Goal: Use online tool/utility: Utilize a website feature to perform a specific function

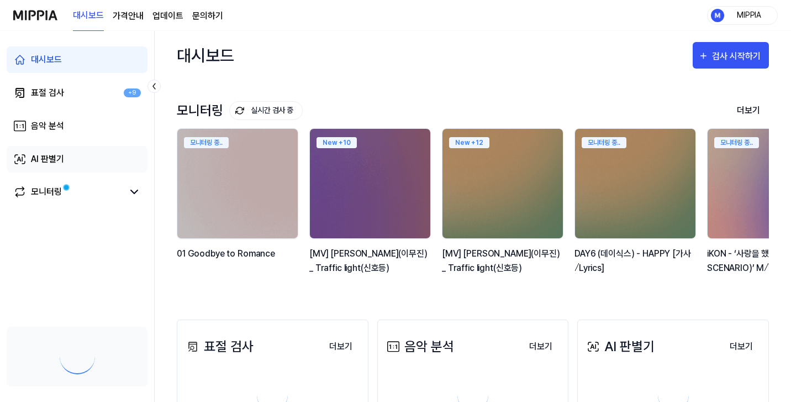
click at [75, 147] on link "AI 판별기" at bounding box center [77, 159] width 141 height 27
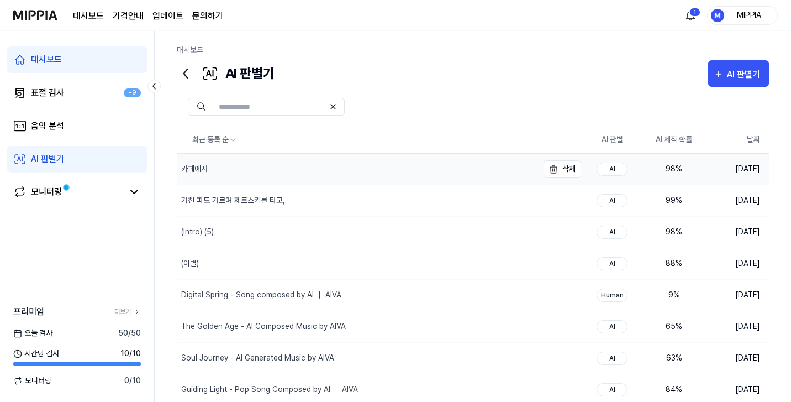
click at [426, 179] on div "카페에서" at bounding box center [357, 169] width 361 height 31
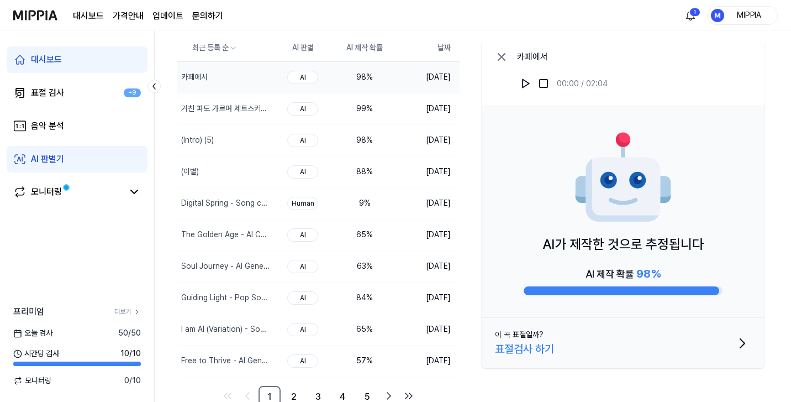
scroll to position [93, 0]
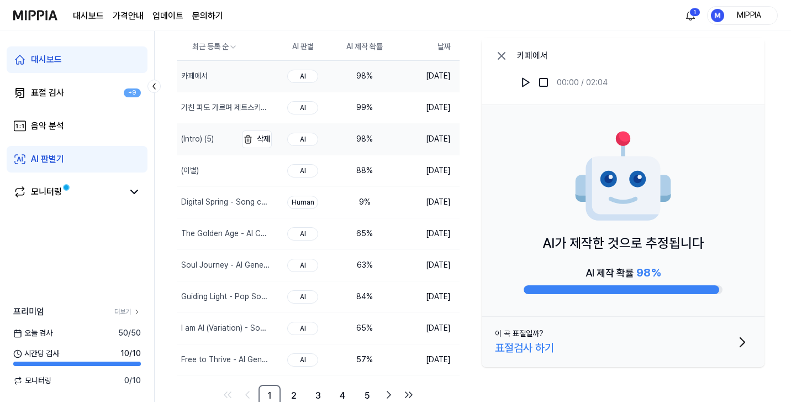
click at [208, 139] on div "(Intro) (5)" at bounding box center [197, 139] width 33 height 12
click at [245, 162] on button "삭제" at bounding box center [257, 171] width 30 height 18
click at [215, 170] on div "(이별)" at bounding box center [207, 170] width 60 height 31
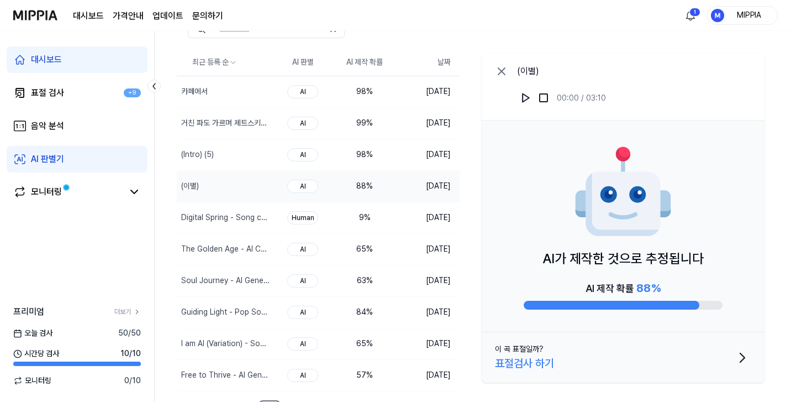
scroll to position [0, 0]
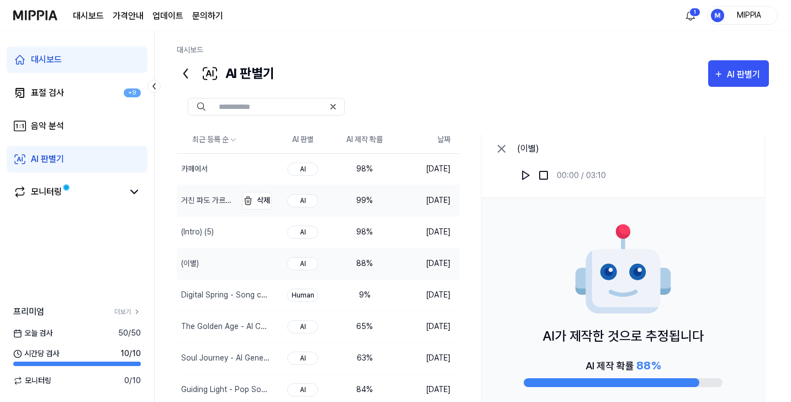
click at [212, 198] on div "거친 파도 가르며 제트스키를 타고," at bounding box center [207, 200] width 53 height 12
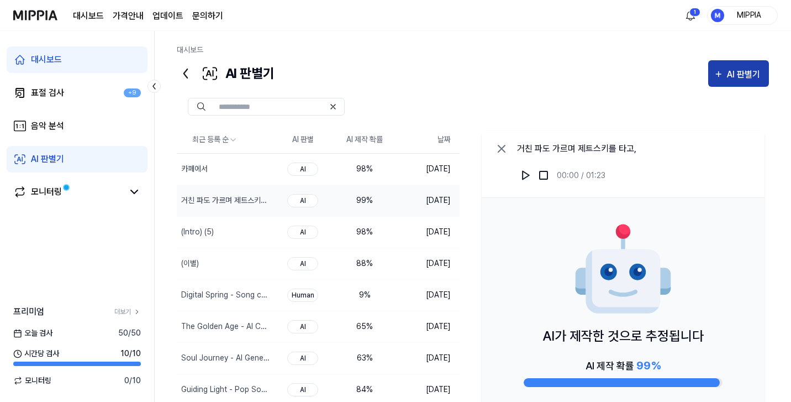
click at [750, 70] on div "AI 판별기" at bounding box center [745, 74] width 36 height 14
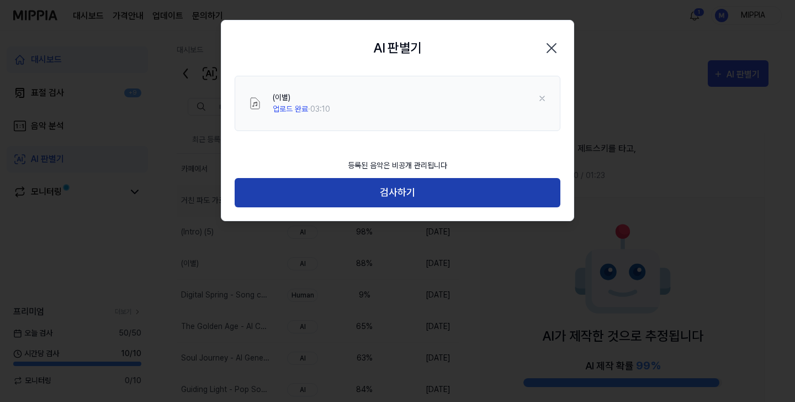
click at [431, 193] on button "검사하기" at bounding box center [398, 192] width 326 height 29
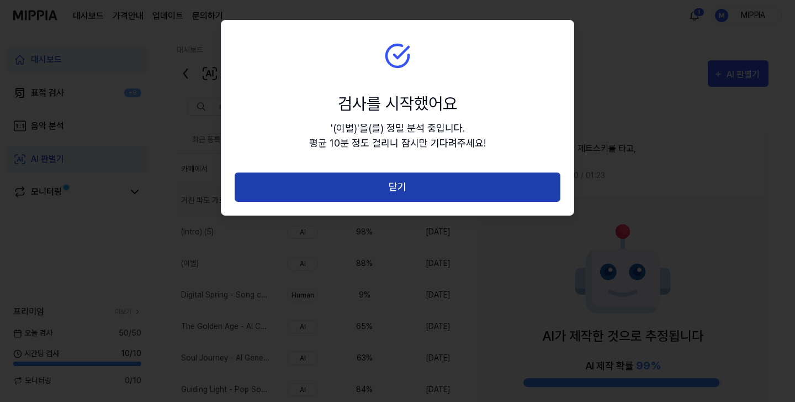
click at [407, 193] on button "닫기" at bounding box center [398, 186] width 326 height 29
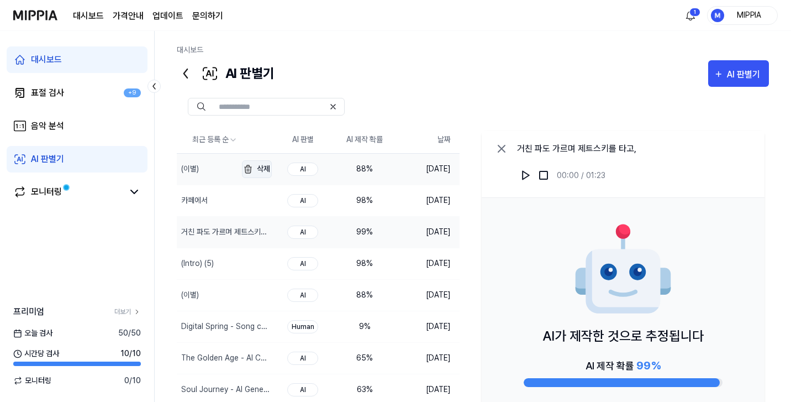
click at [245, 169] on img "button" at bounding box center [247, 168] width 13 height 13
click at [221, 170] on div "(이별)" at bounding box center [207, 169] width 60 height 31
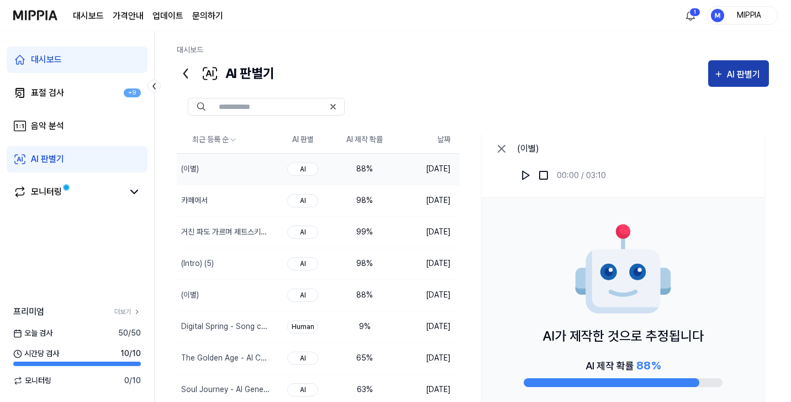
click at [742, 80] on div "AI 판별기" at bounding box center [745, 74] width 36 height 14
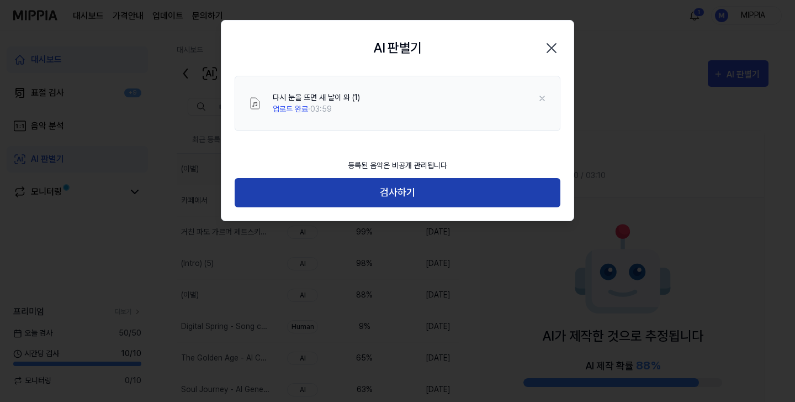
click at [400, 201] on button "검사하기" at bounding box center [398, 192] width 326 height 29
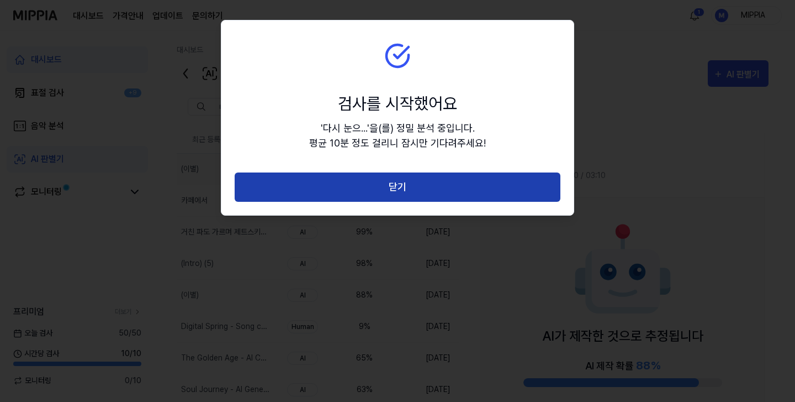
click at [399, 190] on button "닫기" at bounding box center [398, 186] width 326 height 29
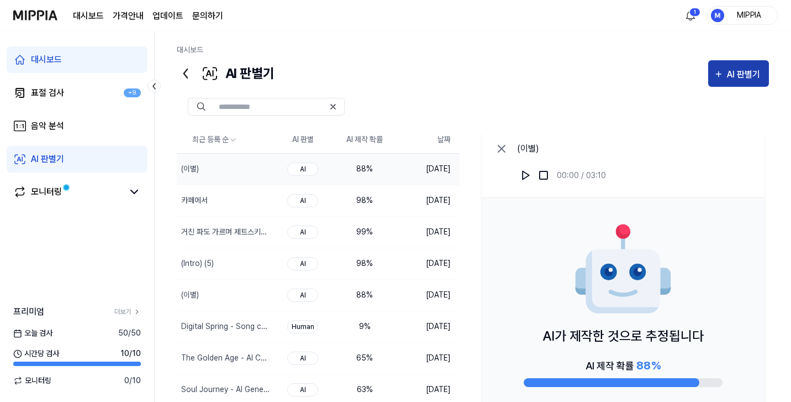
click at [735, 75] on div "AI 판별기" at bounding box center [745, 74] width 36 height 14
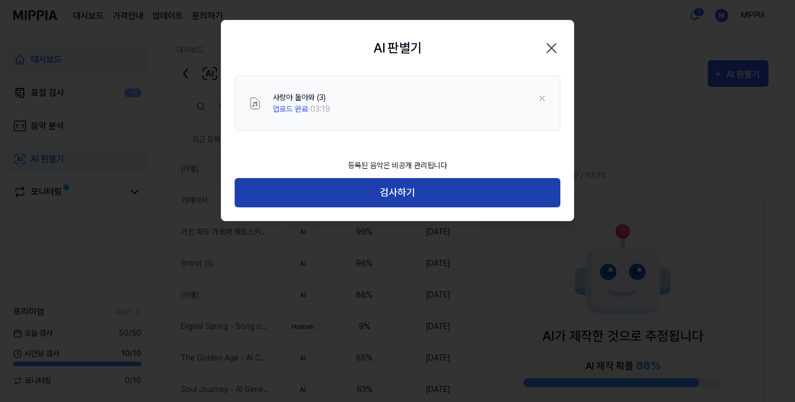
click at [408, 197] on button "검사하기" at bounding box center [398, 192] width 326 height 29
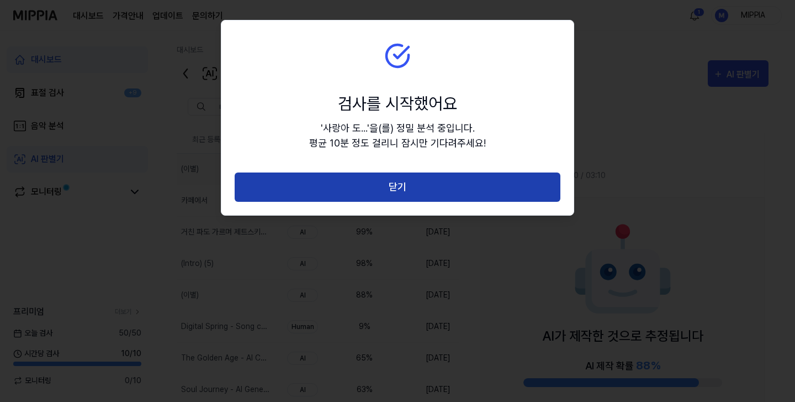
click at [403, 187] on button "닫기" at bounding box center [398, 186] width 326 height 29
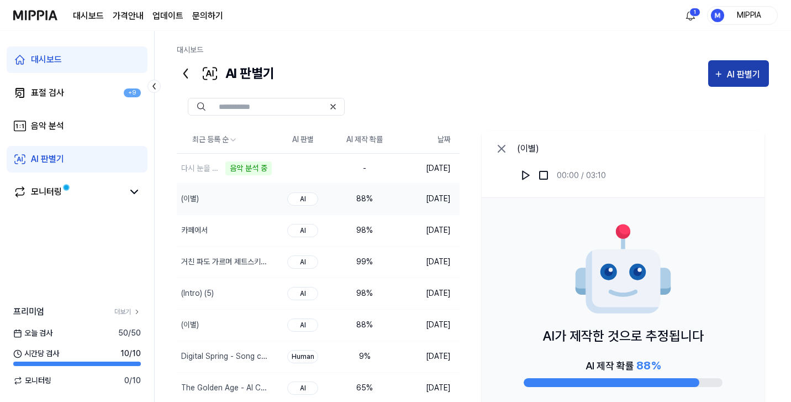
click at [747, 77] on div "AI 판별기" at bounding box center [745, 74] width 36 height 14
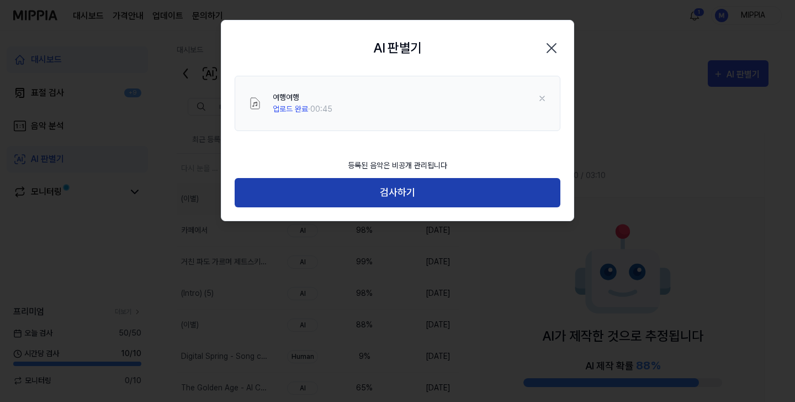
click at [407, 188] on button "검사하기" at bounding box center [398, 192] width 326 height 29
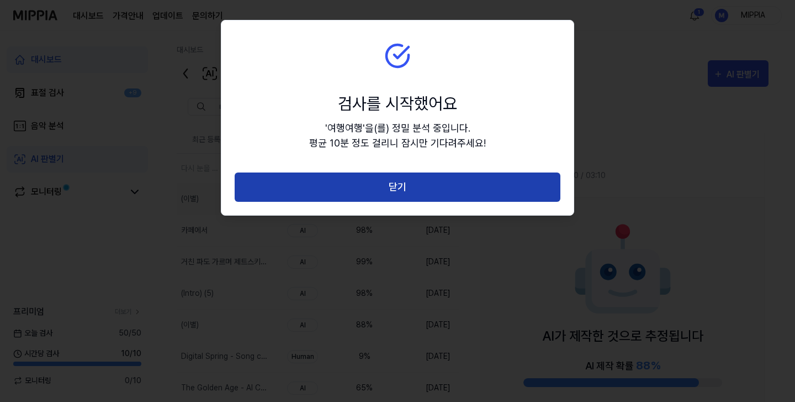
click at [408, 199] on button "닫기" at bounding box center [398, 186] width 326 height 29
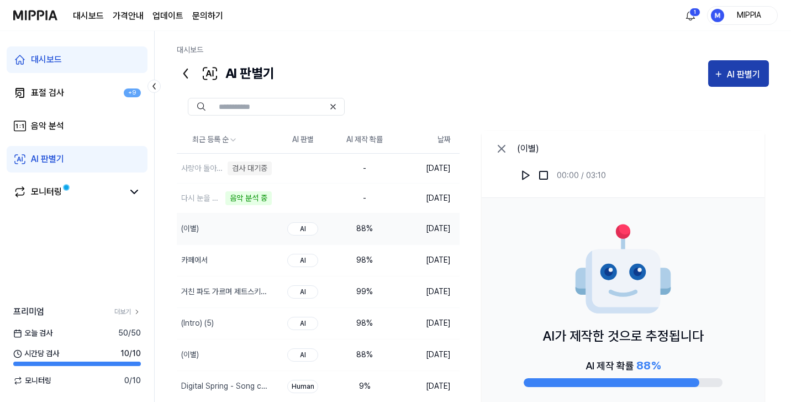
click at [736, 80] on div "AI 판별기" at bounding box center [745, 74] width 36 height 14
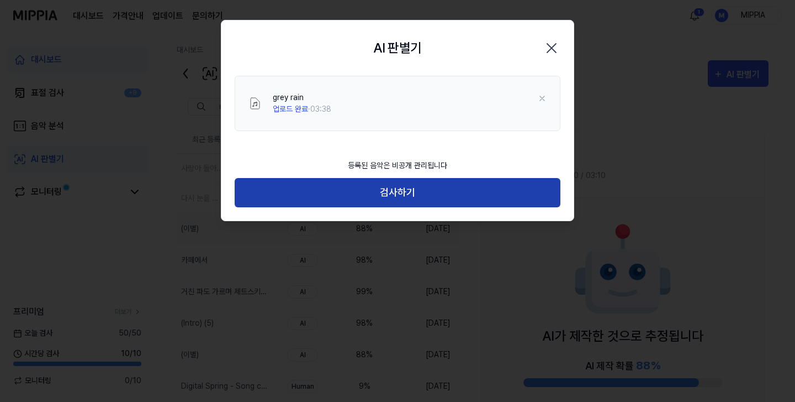
click at [405, 178] on button "검사하기" at bounding box center [398, 192] width 326 height 29
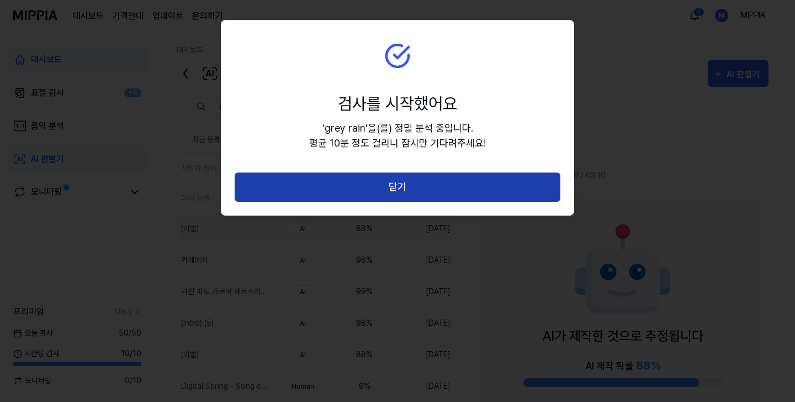
click at [404, 188] on button "닫기" at bounding box center [398, 186] width 326 height 29
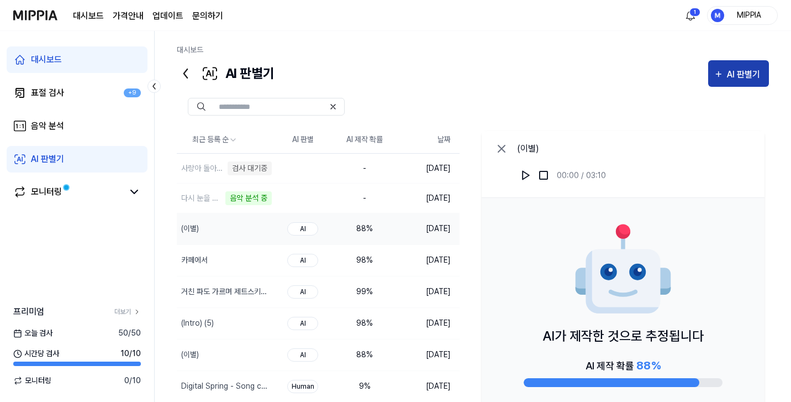
click at [739, 75] on div "AI 판별기" at bounding box center [745, 74] width 36 height 14
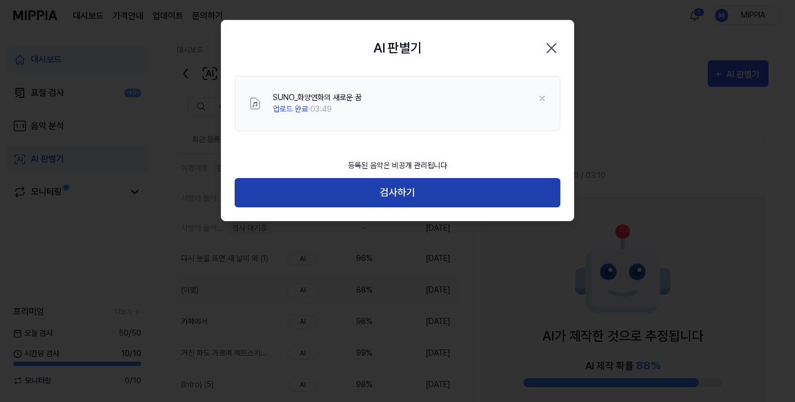
click at [410, 191] on button "검사하기" at bounding box center [398, 192] width 326 height 29
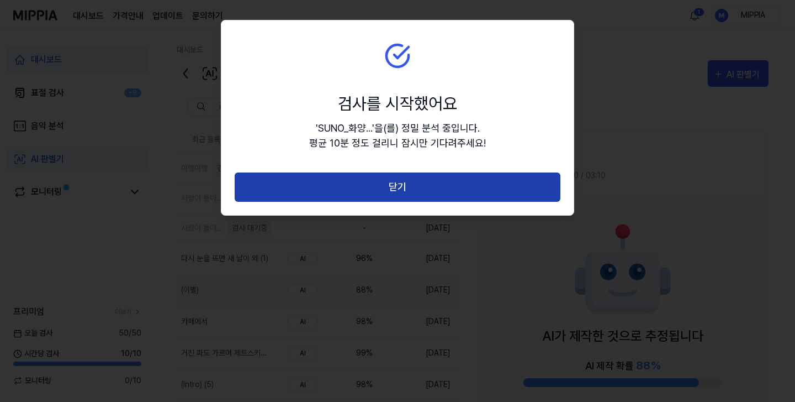
click at [410, 194] on button "닫기" at bounding box center [398, 186] width 326 height 29
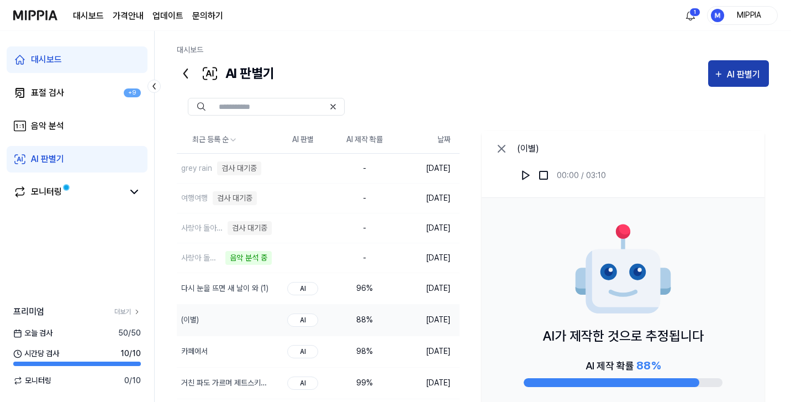
click at [754, 73] on div "AI 판별기" at bounding box center [745, 74] width 36 height 14
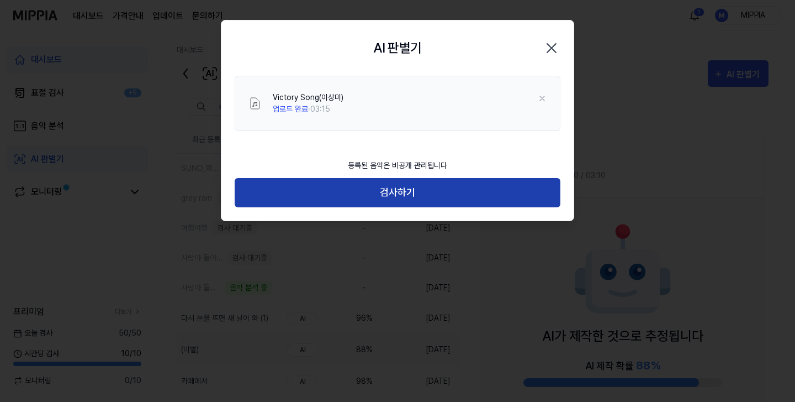
click at [407, 186] on button "검사하기" at bounding box center [398, 192] width 326 height 29
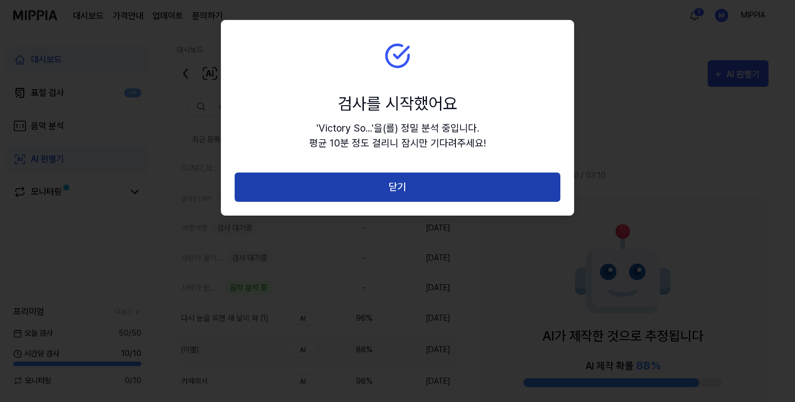
click at [408, 192] on button "닫기" at bounding box center [398, 186] width 326 height 29
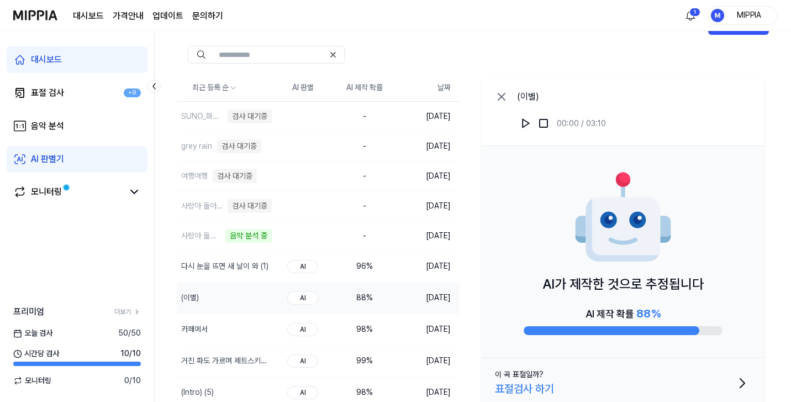
scroll to position [75, 0]
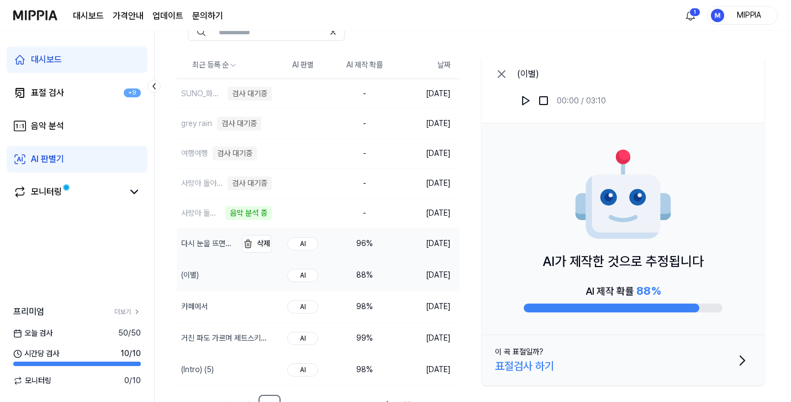
click at [231, 236] on div "다시 눈을 뜨면 새 날이 와 (1)" at bounding box center [207, 243] width 60 height 31
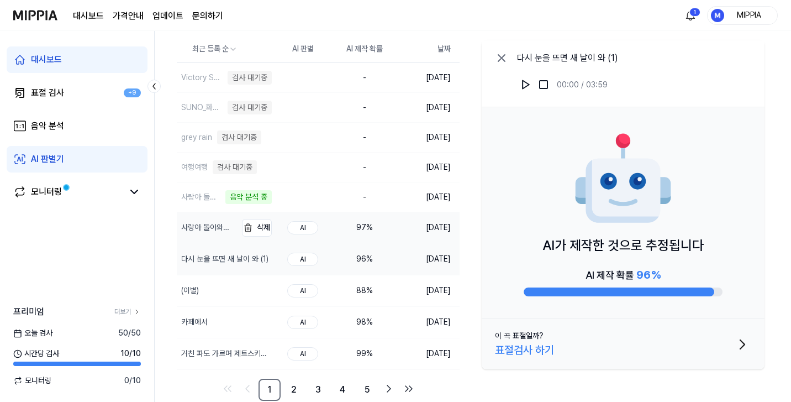
click at [201, 227] on div "사랑아 돌아와 (3)" at bounding box center [207, 227] width 53 height 12
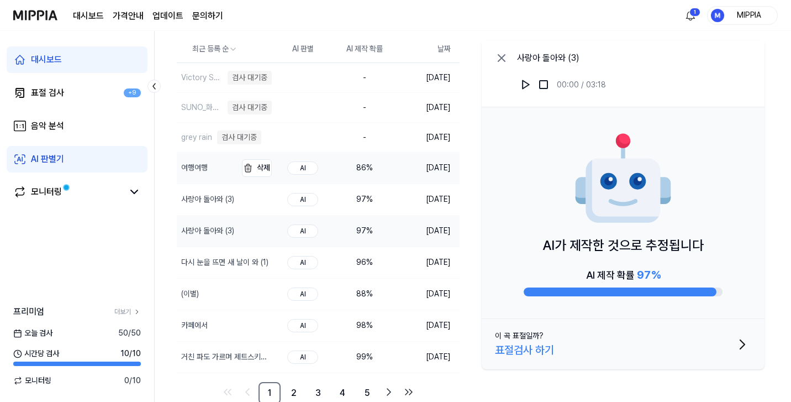
click at [209, 171] on div "여행여행" at bounding box center [193, 168] width 33 height 12
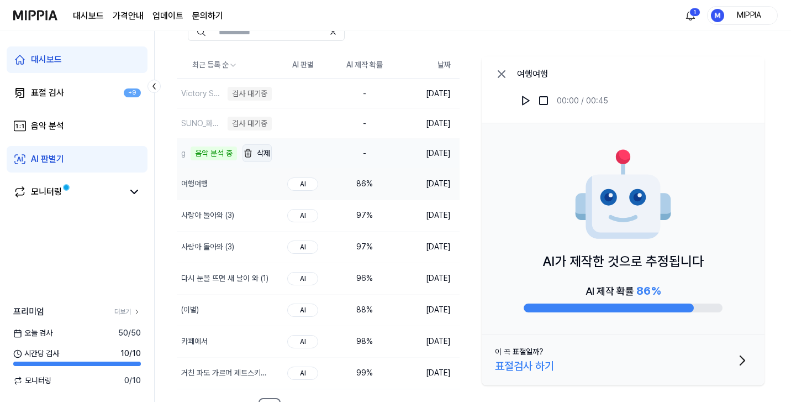
scroll to position [68, 0]
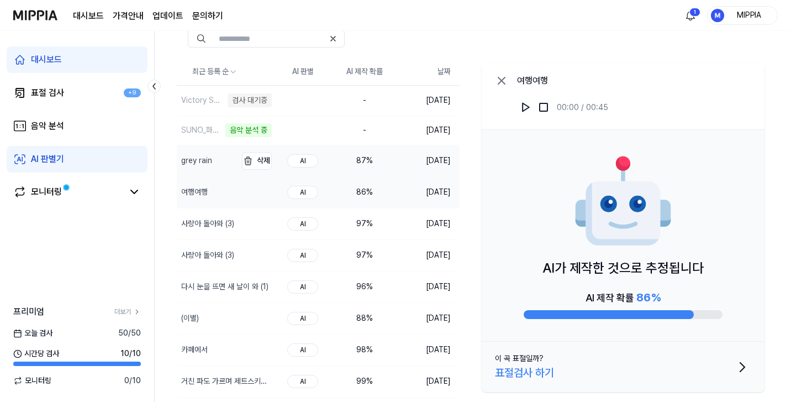
click at [209, 162] on div "grey rain" at bounding box center [196, 161] width 31 height 12
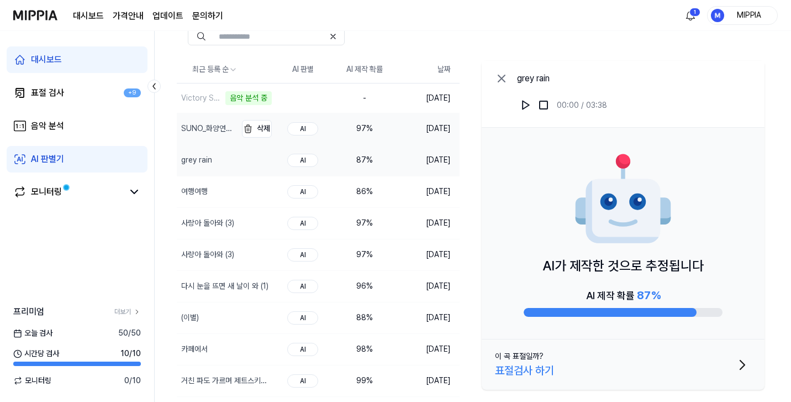
click at [204, 130] on div "SUNO_화양연화의 새로운 꿈" at bounding box center [207, 129] width 53 height 12
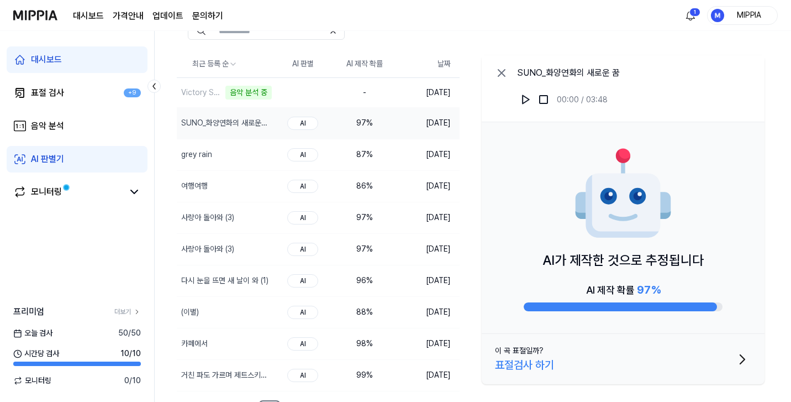
scroll to position [85, 0]
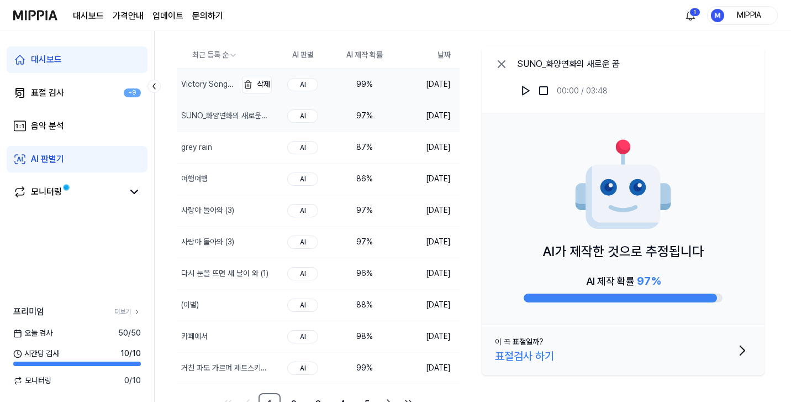
click at [208, 86] on div "Victory Song(이상미)" at bounding box center [207, 84] width 53 height 12
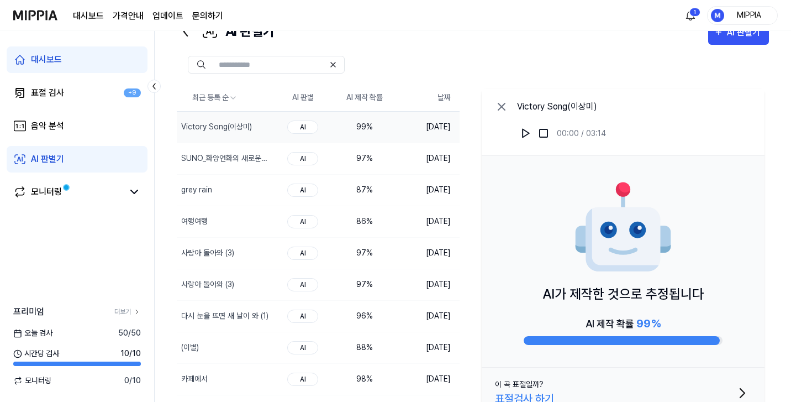
scroll to position [0, 0]
